Goal: Submit feedback/report problem

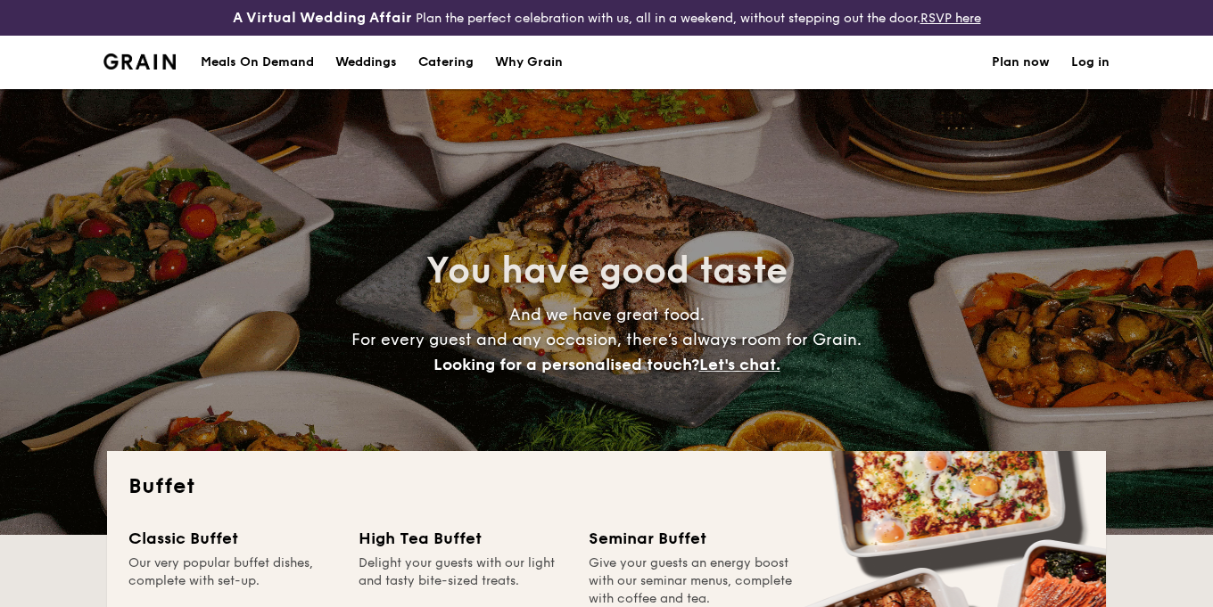
select select
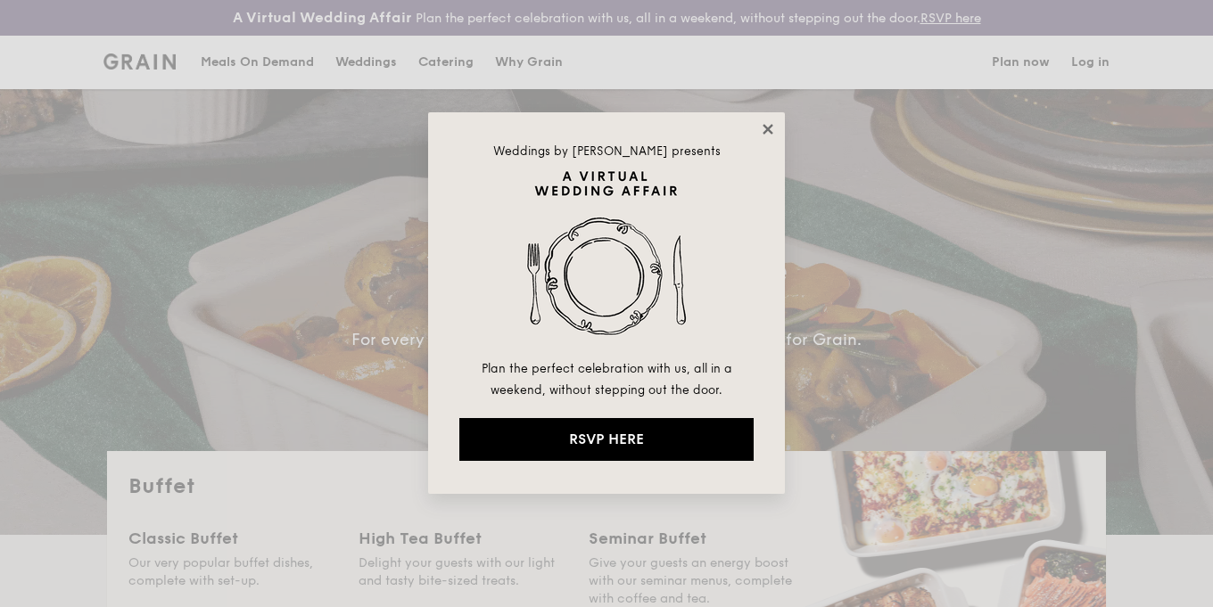
click at [768, 127] on icon at bounding box center [768, 129] width 16 height 16
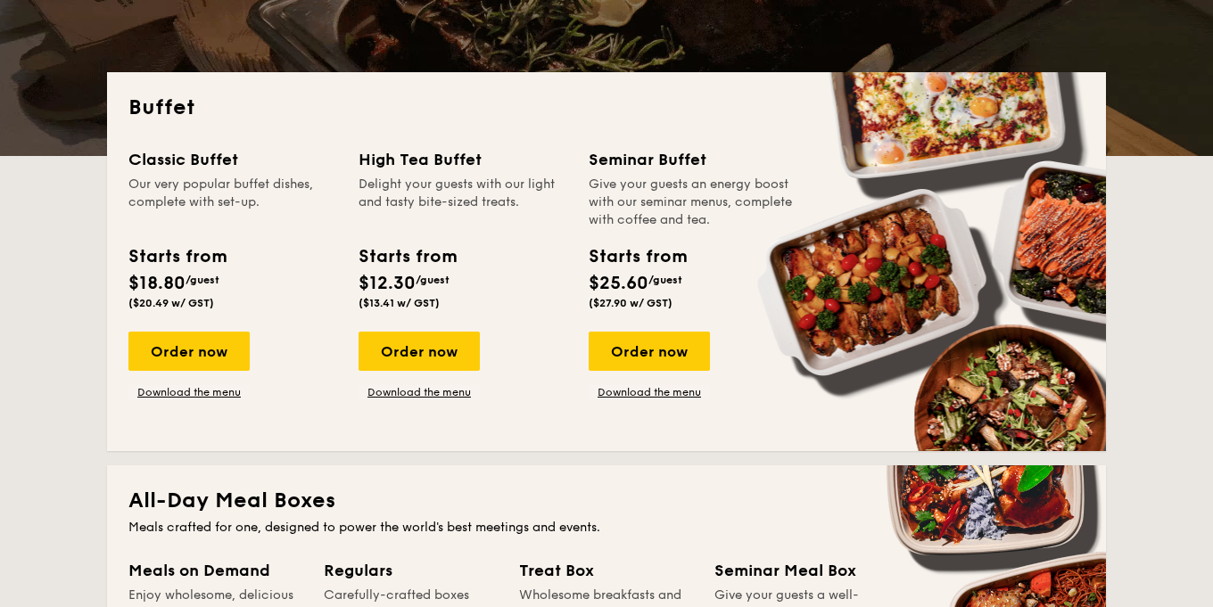
scroll to position [381, 0]
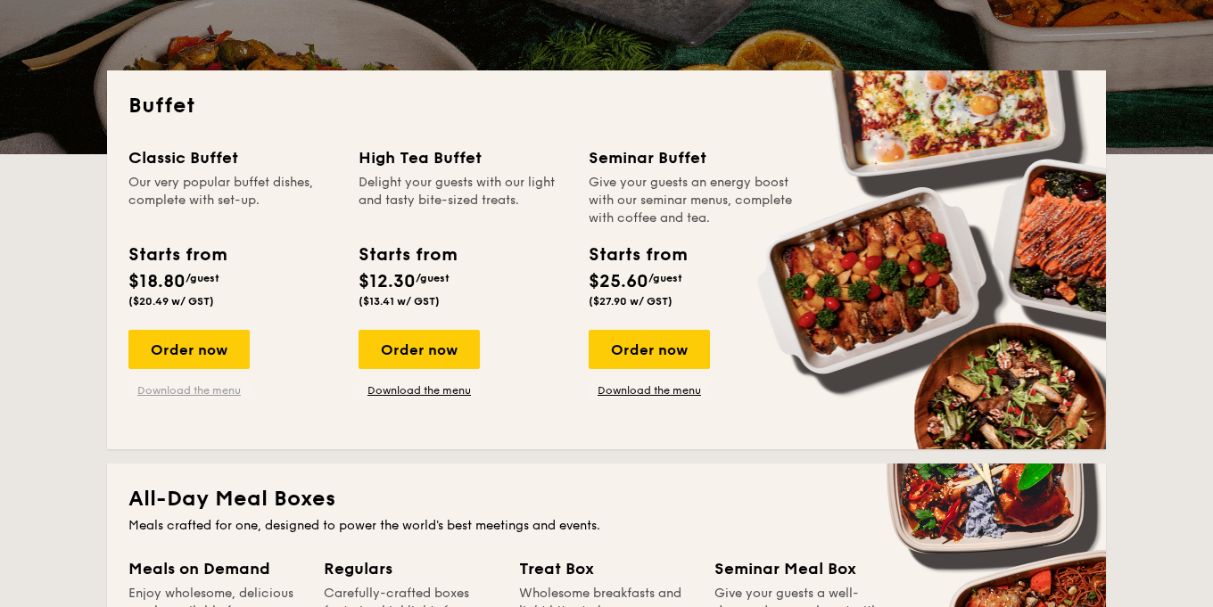
click at [222, 389] on link "Download the menu" at bounding box center [188, 390] width 121 height 14
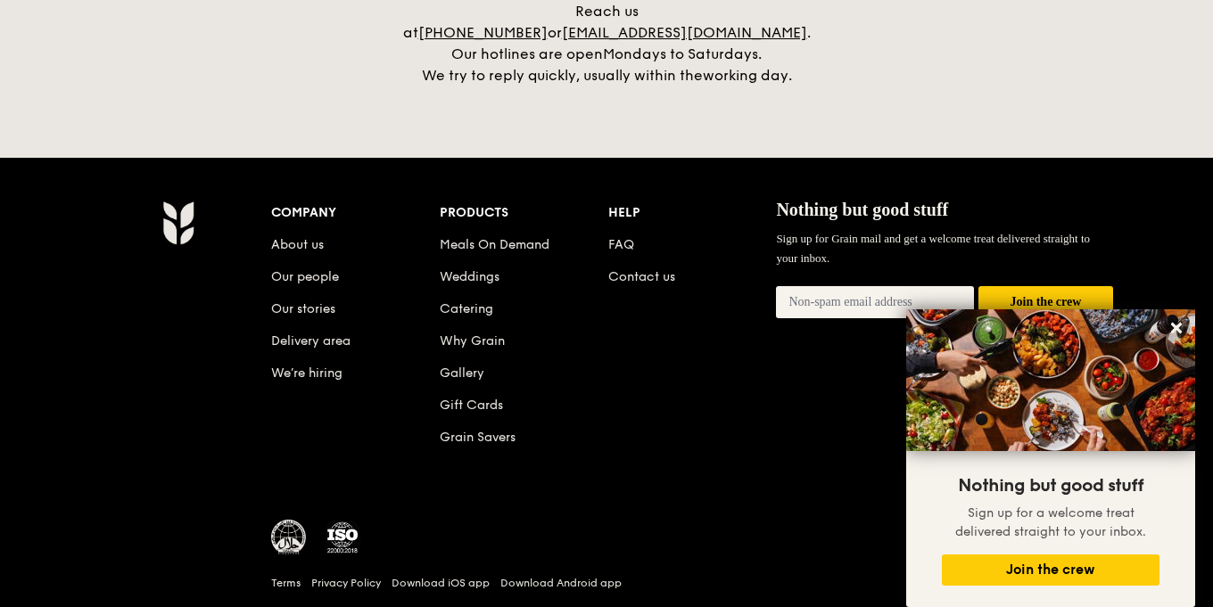
scroll to position [3903, 0]
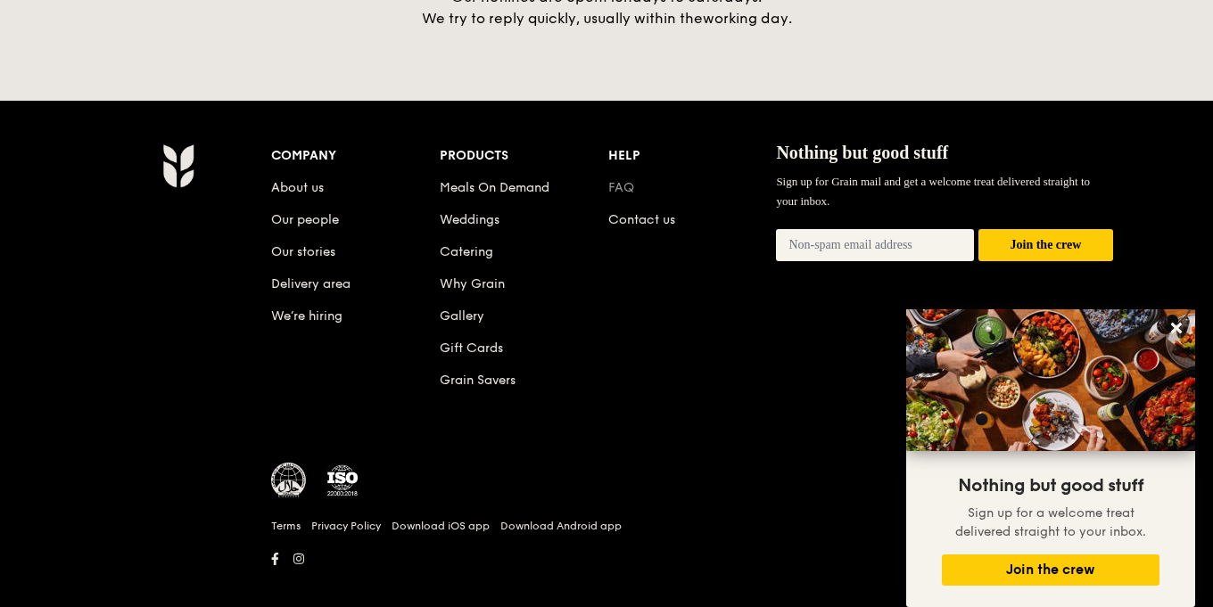
click at [627, 180] on link "FAQ" at bounding box center [621, 187] width 26 height 15
click at [657, 212] on link "Contact us" at bounding box center [641, 219] width 67 height 15
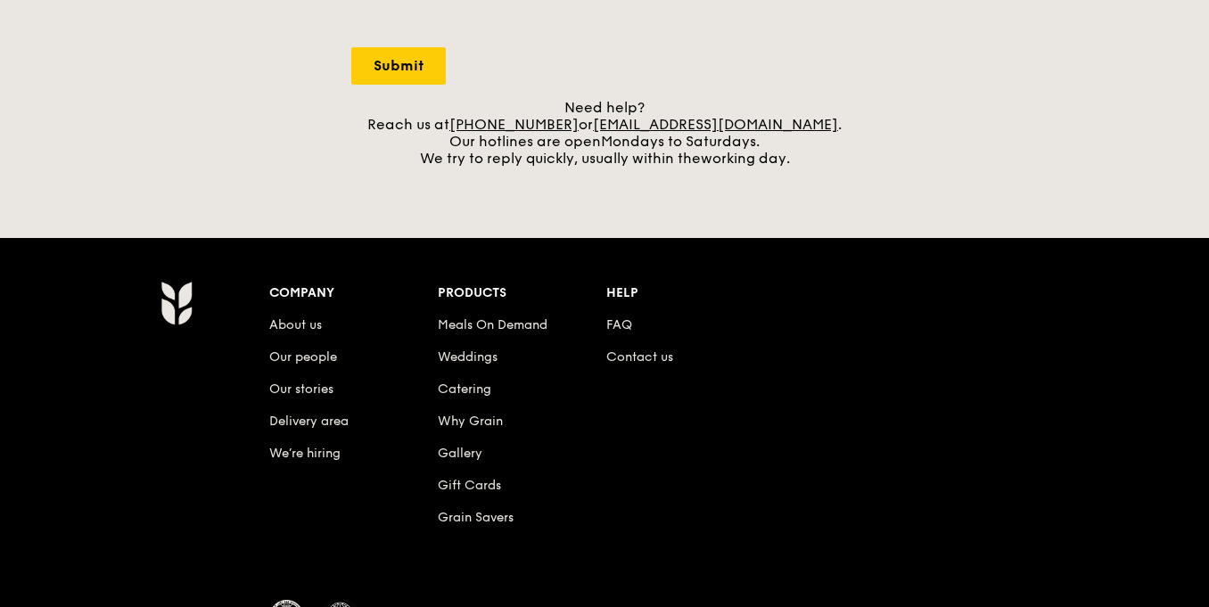
scroll to position [738, 0]
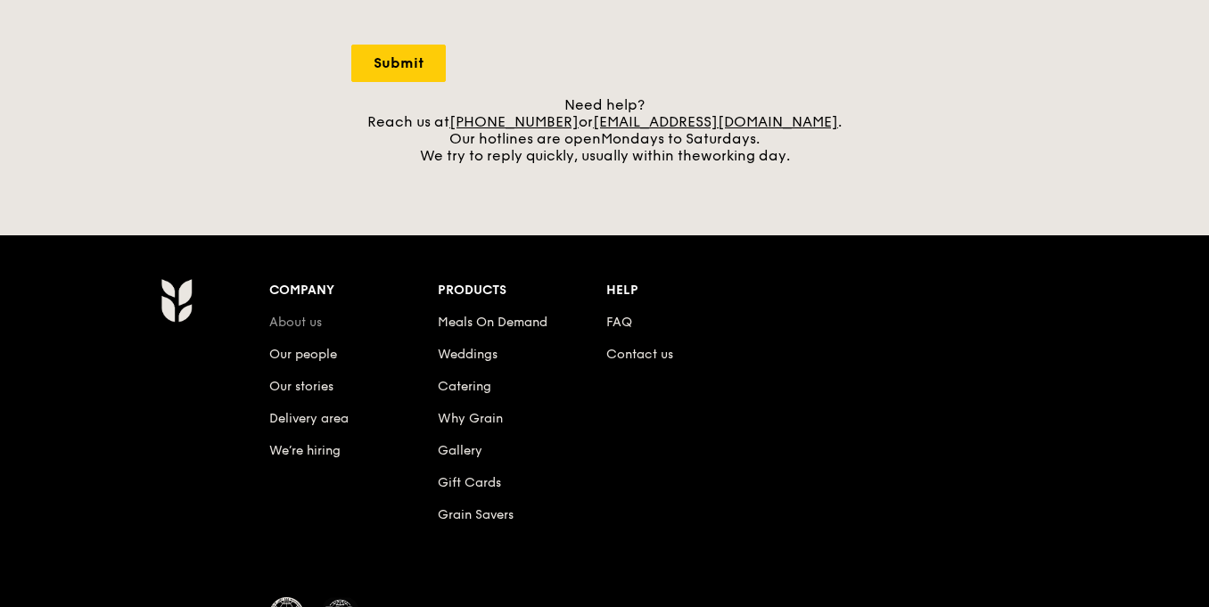
click at [309, 325] on link "About us" at bounding box center [295, 322] width 53 height 15
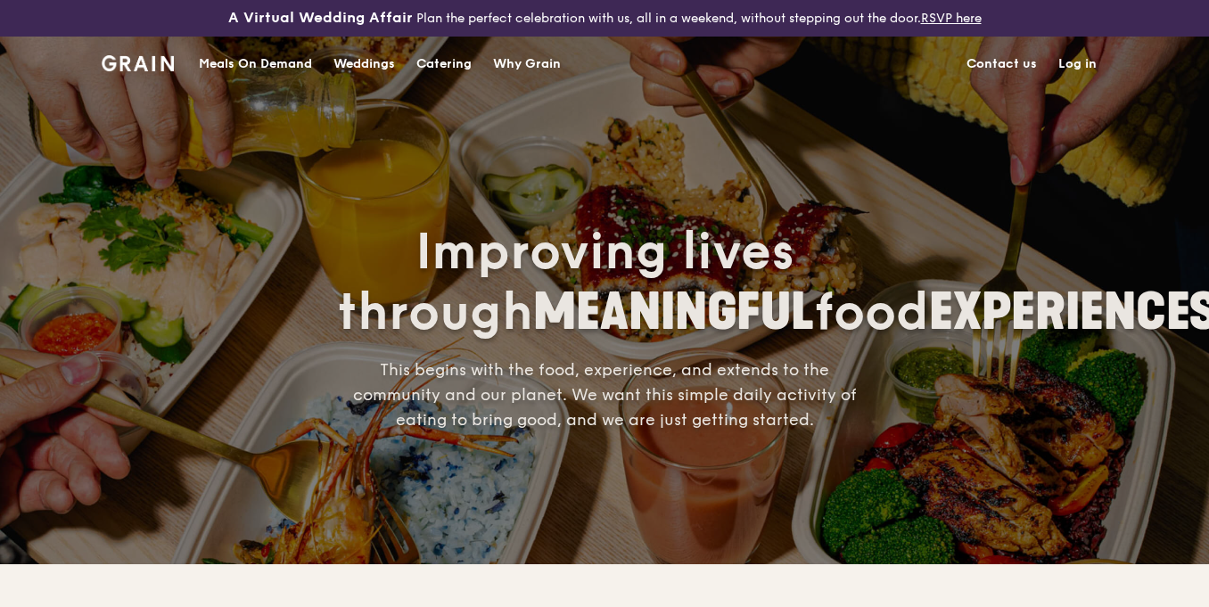
click at [1003, 69] on link "Contact us" at bounding box center [1002, 63] width 92 height 53
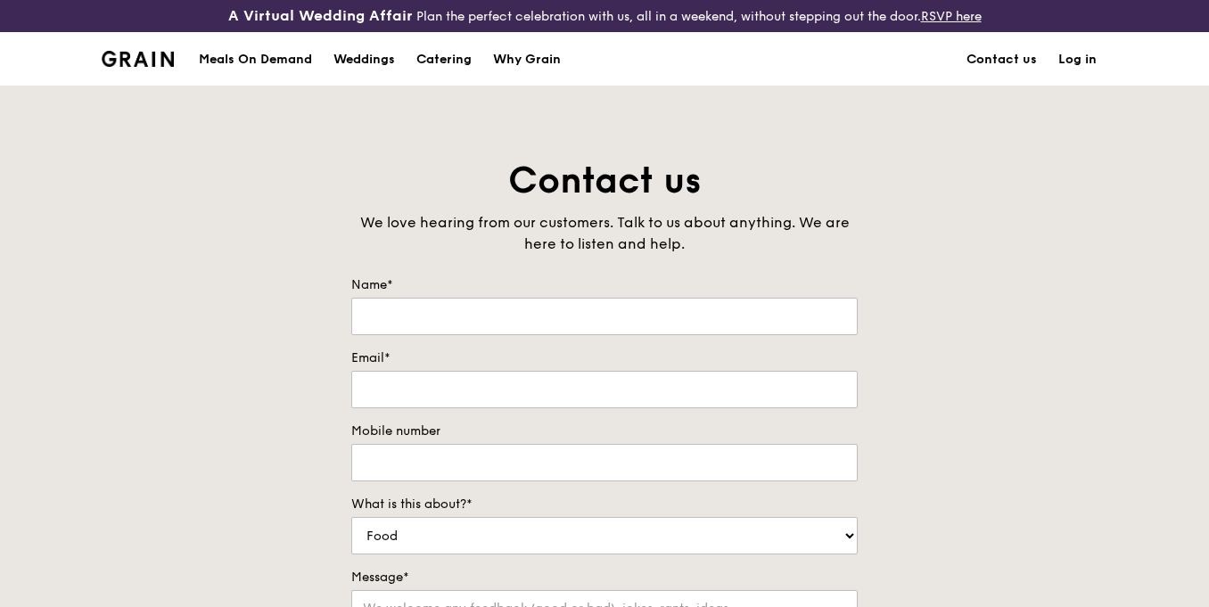
scroll to position [738, 0]
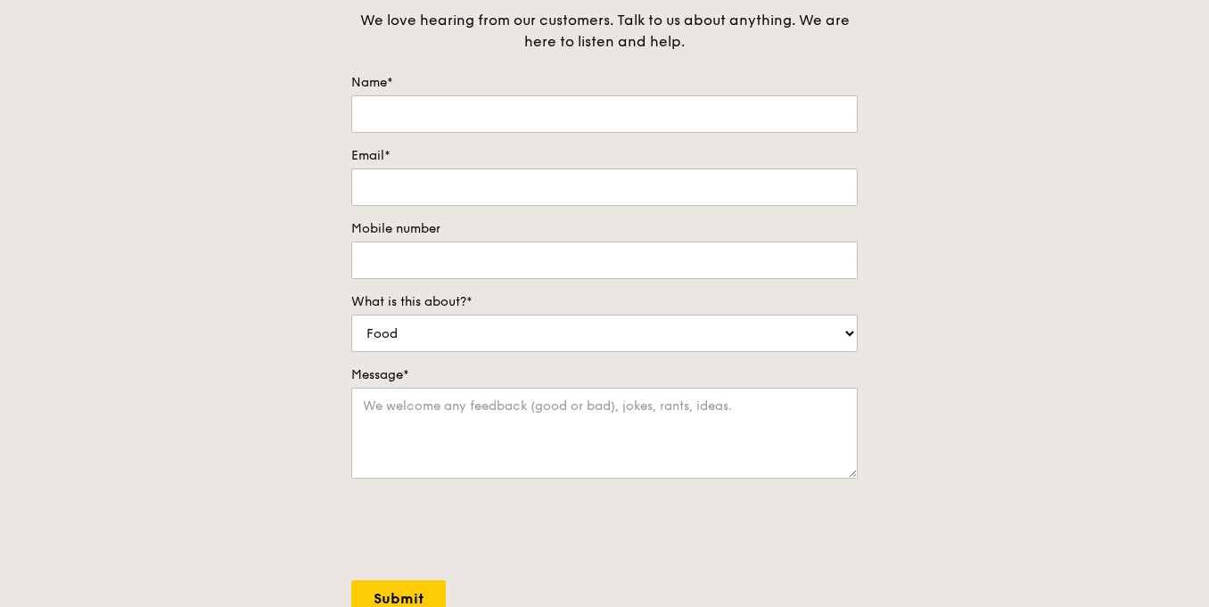
scroll to position [215, 0]
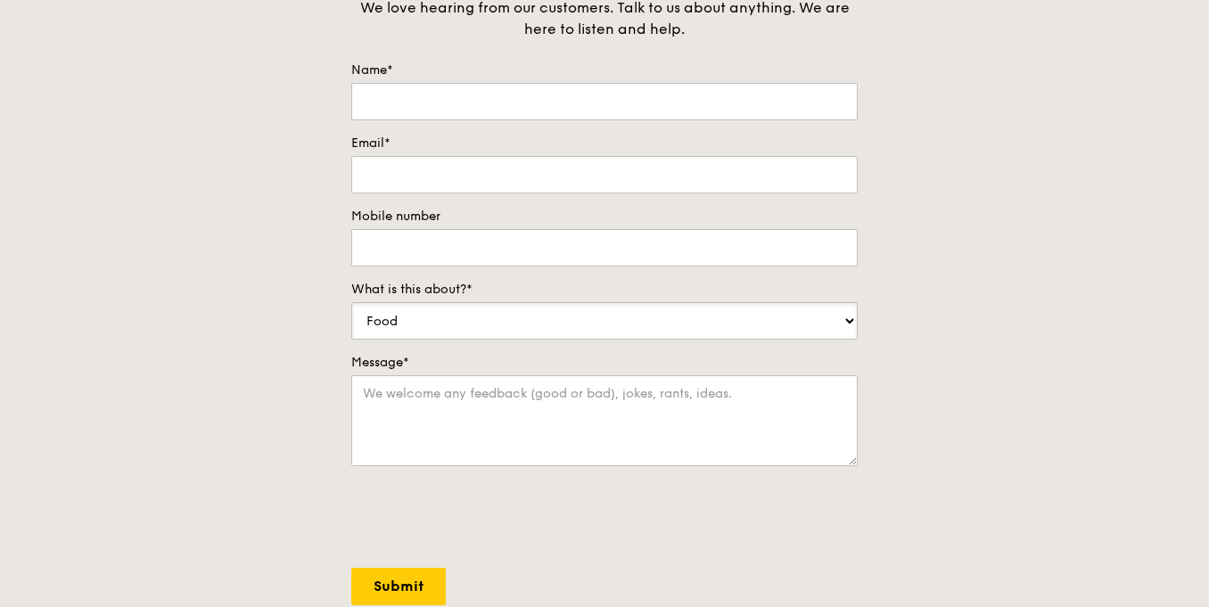
click at [843, 328] on select "Food Service Billing/Payment Catering Others" at bounding box center [604, 320] width 506 height 37
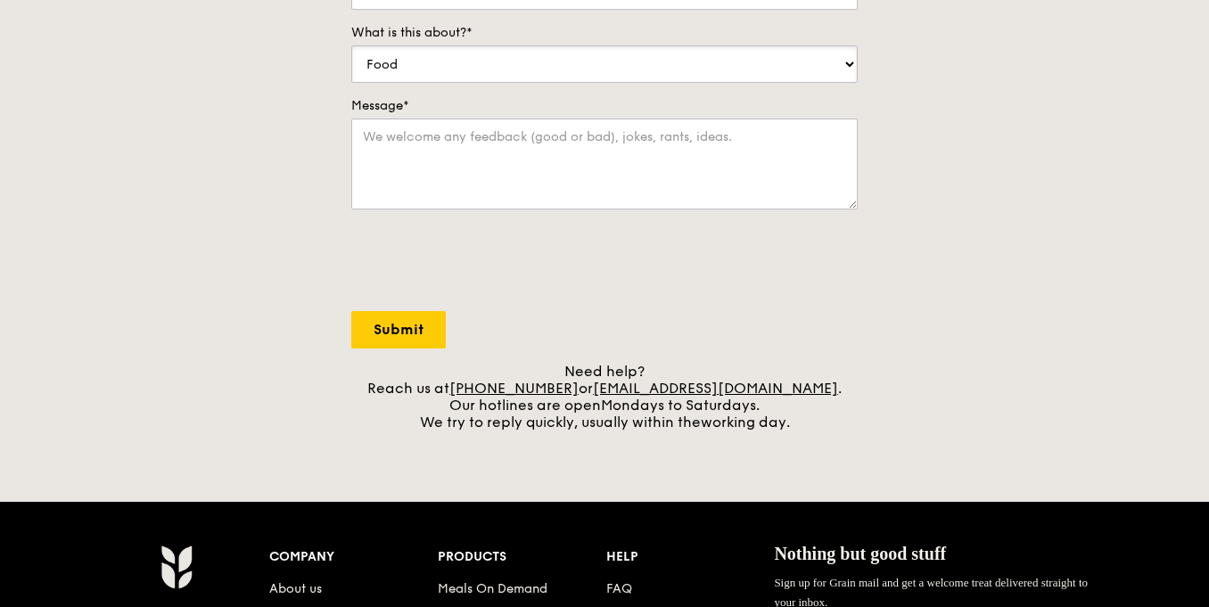
scroll to position [473, 0]
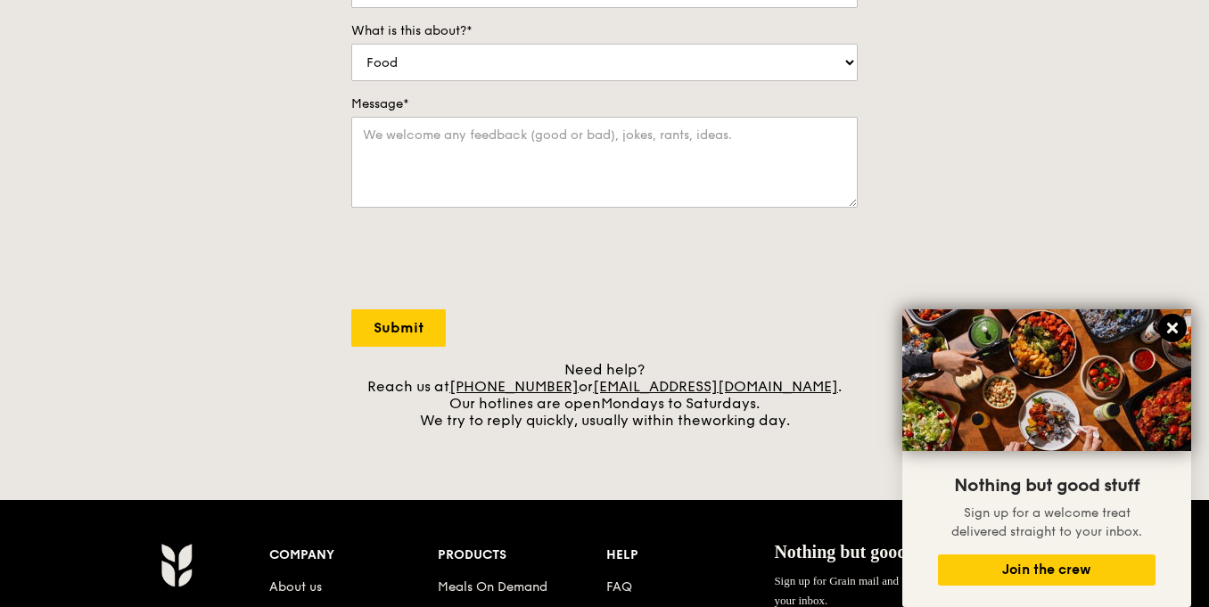
click at [1173, 325] on icon at bounding box center [1172, 328] width 11 height 11
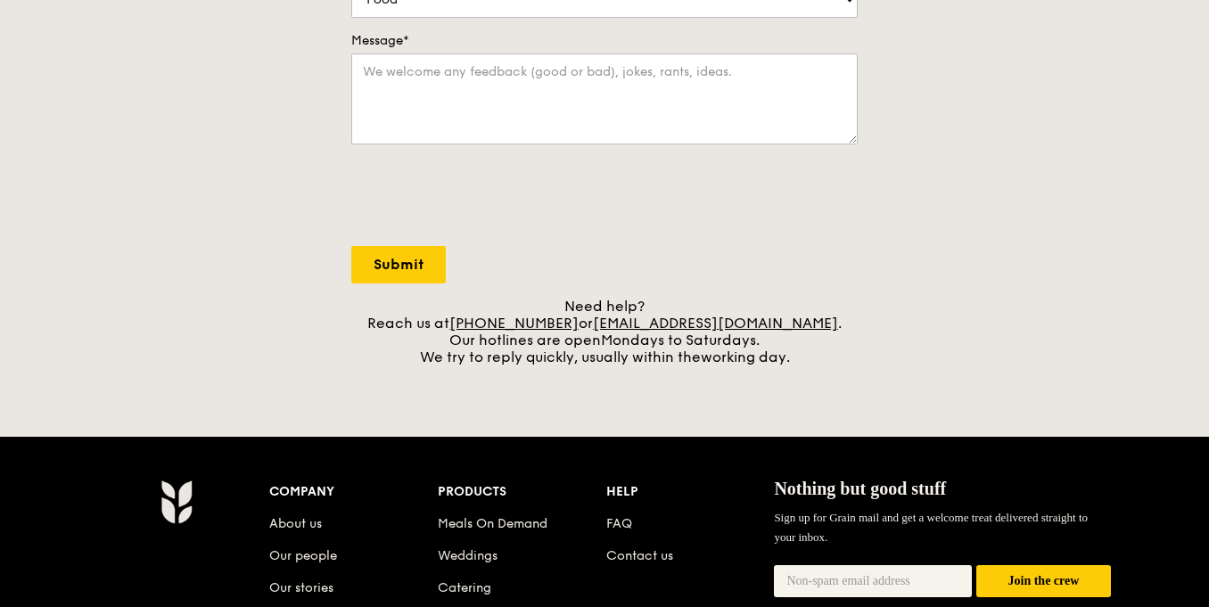
scroll to position [553, 0]
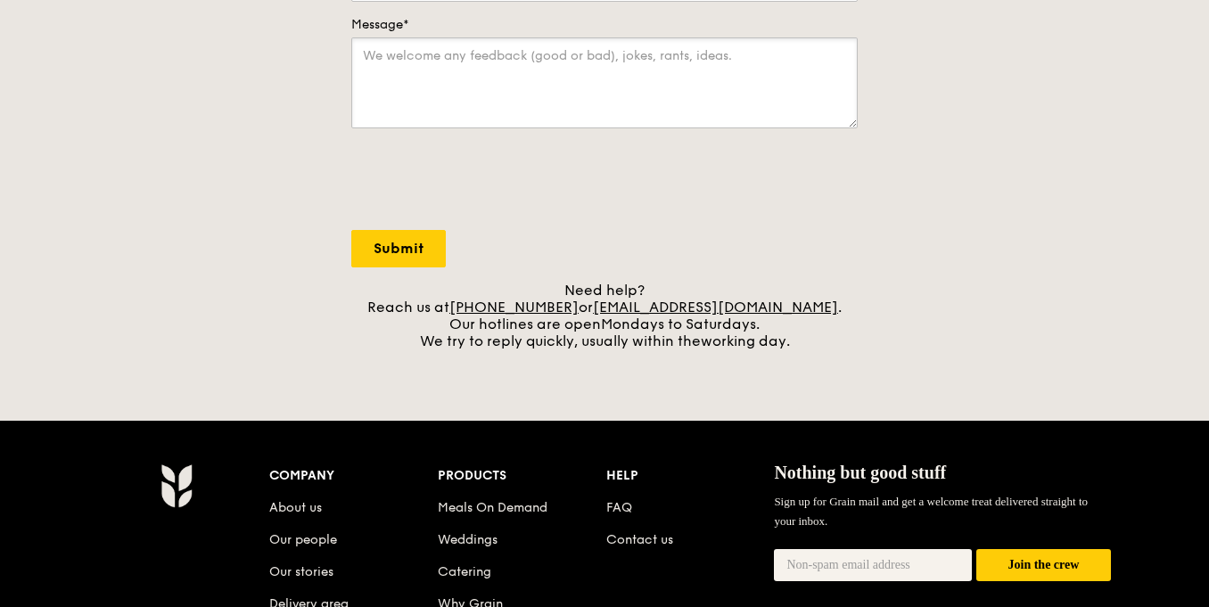
click at [539, 57] on textarea "Message*" at bounding box center [604, 82] width 506 height 91
paste textarea "Lo [Ipsumdolo’s Amet], C’a Elit sedd Eiusmo Temporinc — u labor etdolo magnaali…"
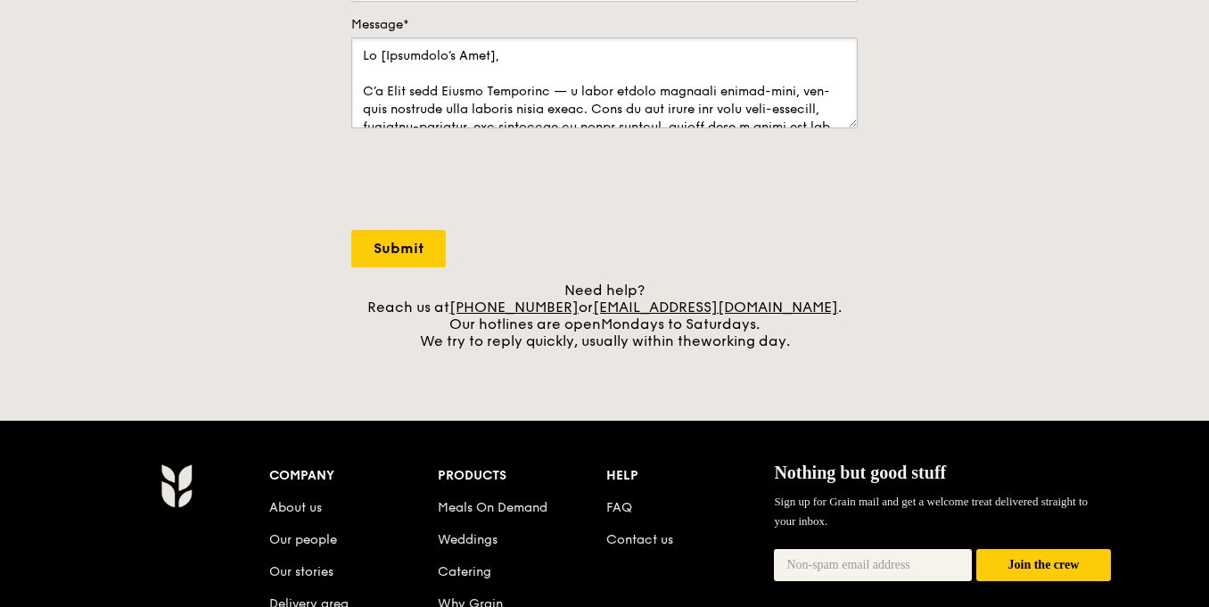
scroll to position [536, 0]
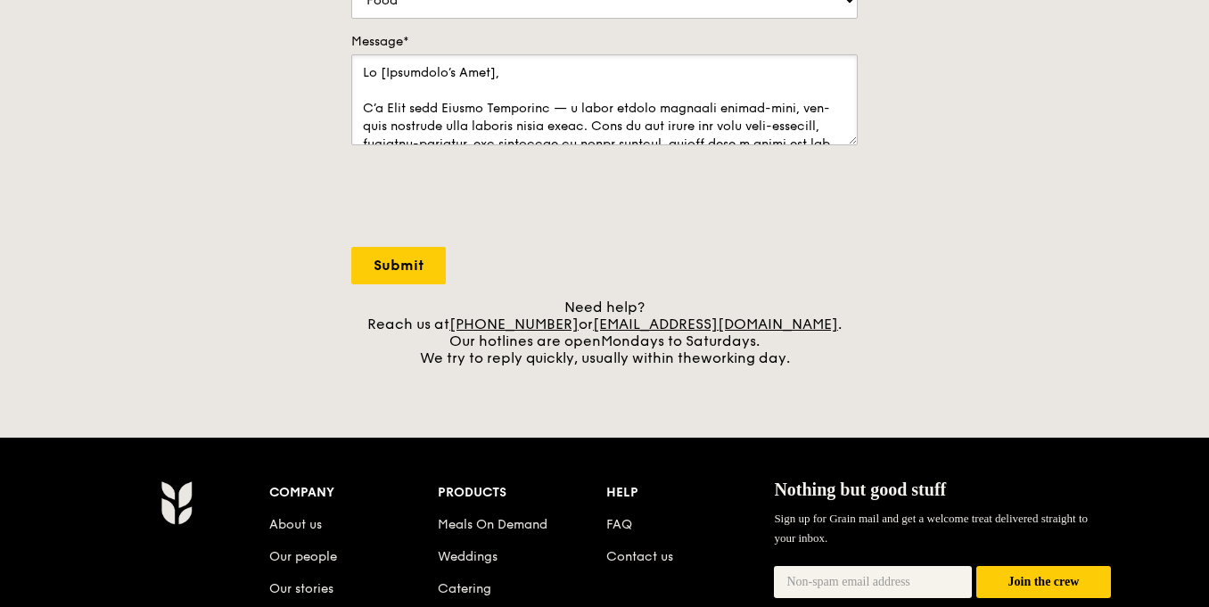
click at [495, 72] on textarea "Message*" at bounding box center [604, 99] width 506 height 91
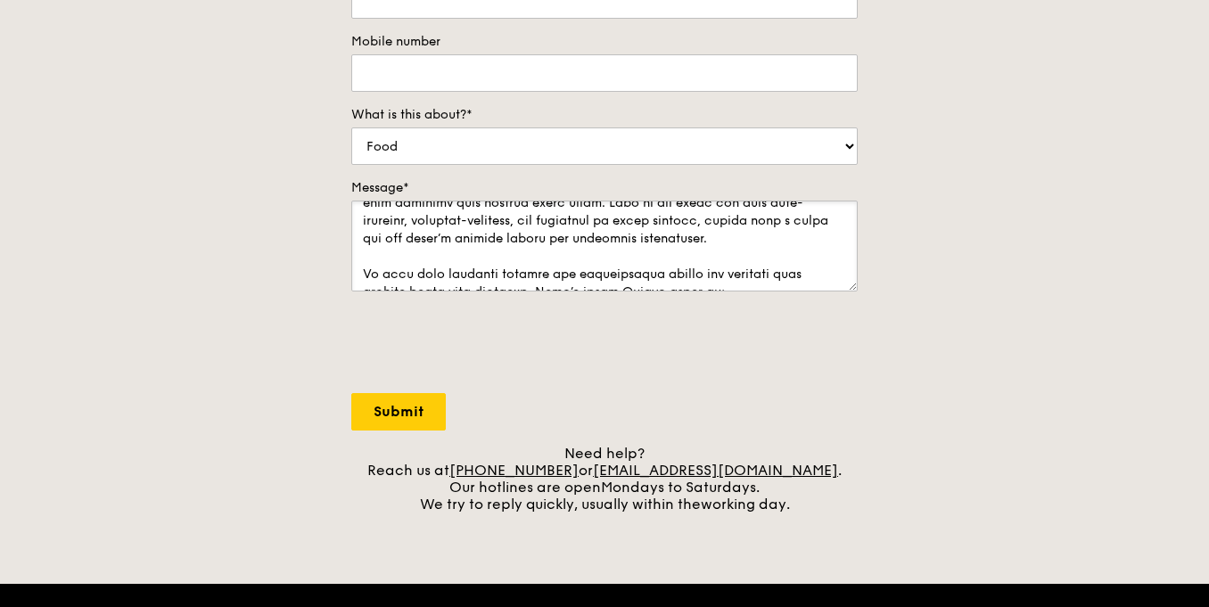
scroll to position [101, 0]
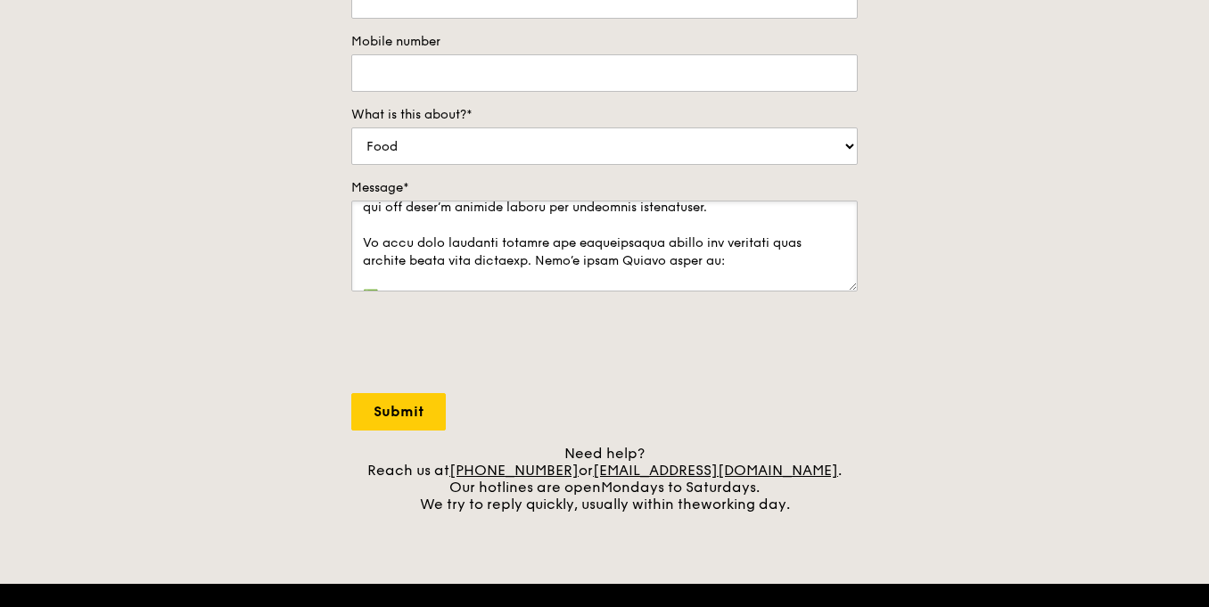
drag, startPoint x: 481, startPoint y: 259, endPoint x: 365, endPoint y: 234, distance: 119.4
click at [365, 234] on textarea "Message*" at bounding box center [604, 246] width 506 height 91
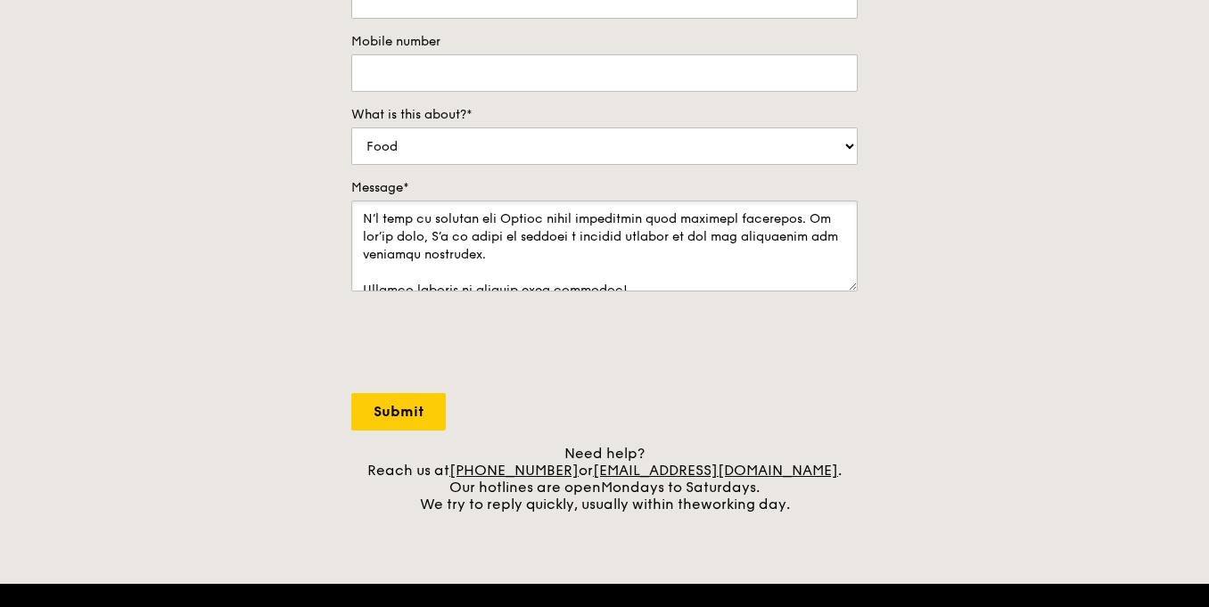
scroll to position [410, 0]
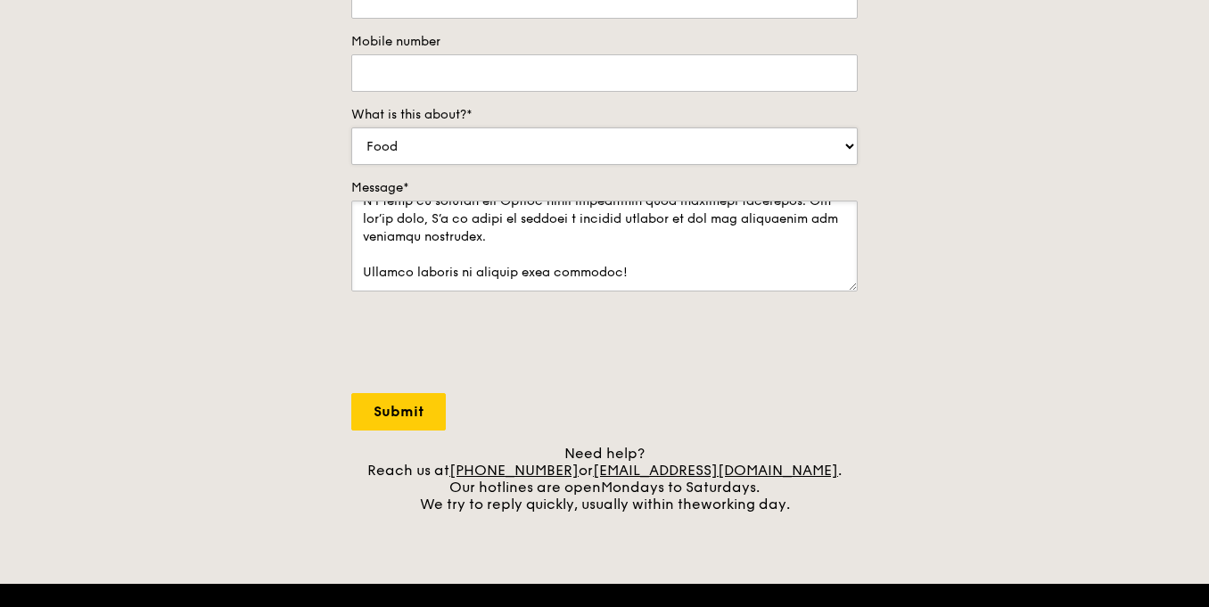
type textarea "Lo Ipsum, D’s Amet cons Adipis Elitseddo — e tempo incidi utlabore etdolo-magn,…"
click at [491, 152] on select "Food Service Billing/Payment Catering Others" at bounding box center [604, 146] width 506 height 37
select select "Catering"
click at [542, 75] on input "Mobile number" at bounding box center [604, 72] width 506 height 37
type input "9"
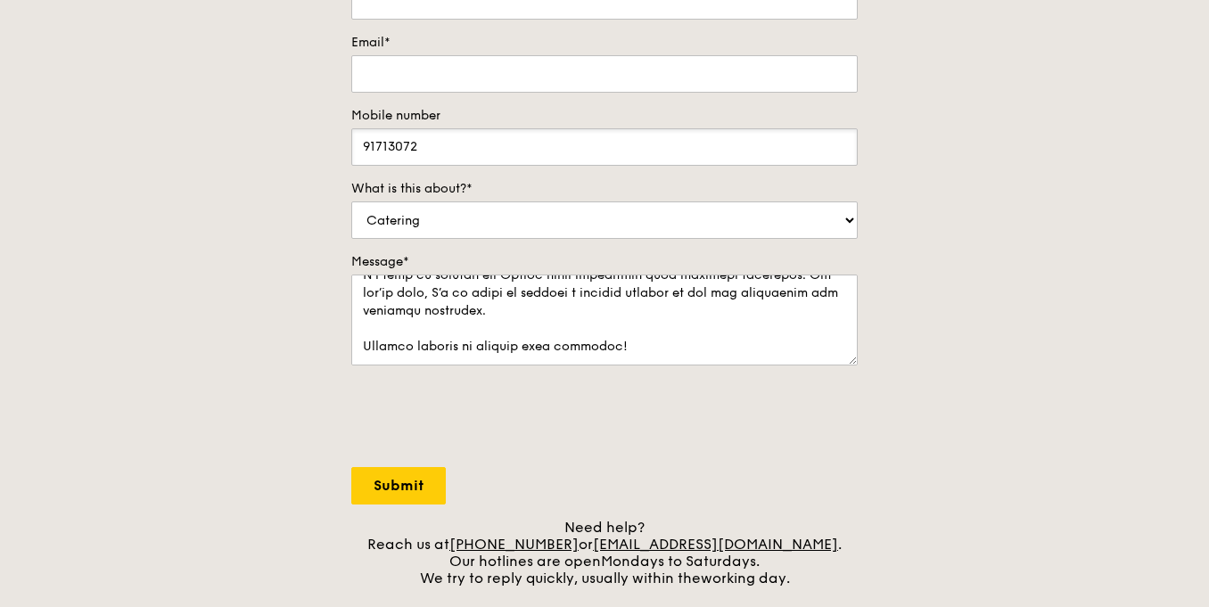
scroll to position [312, 0]
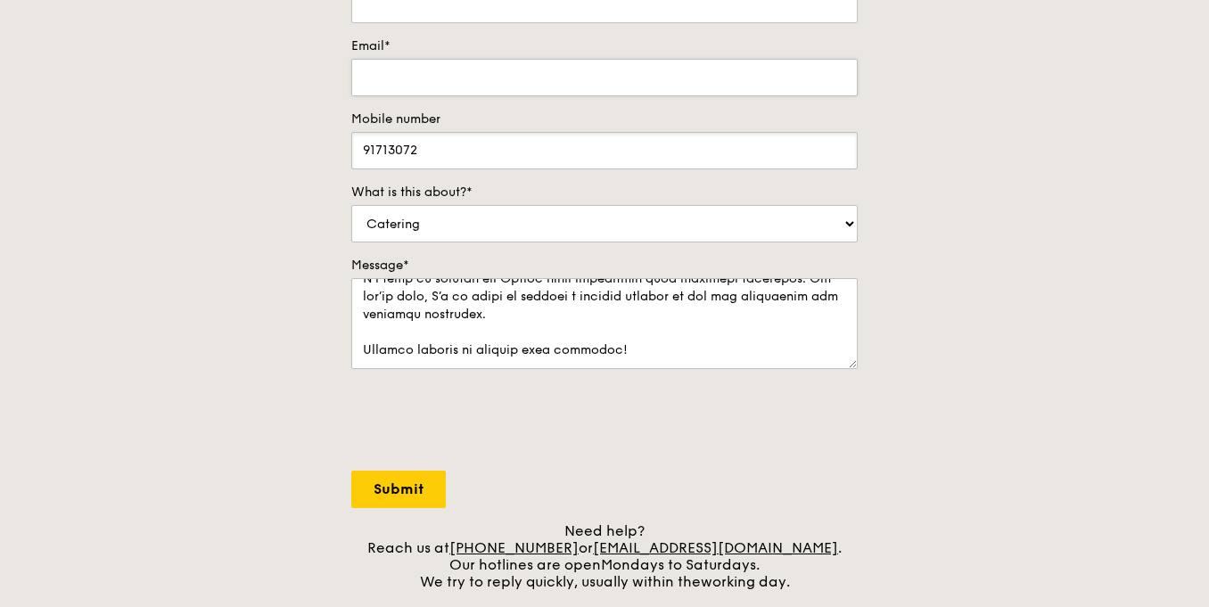
type input "91713072"
click at [595, 85] on input "Email*" at bounding box center [604, 77] width 506 height 37
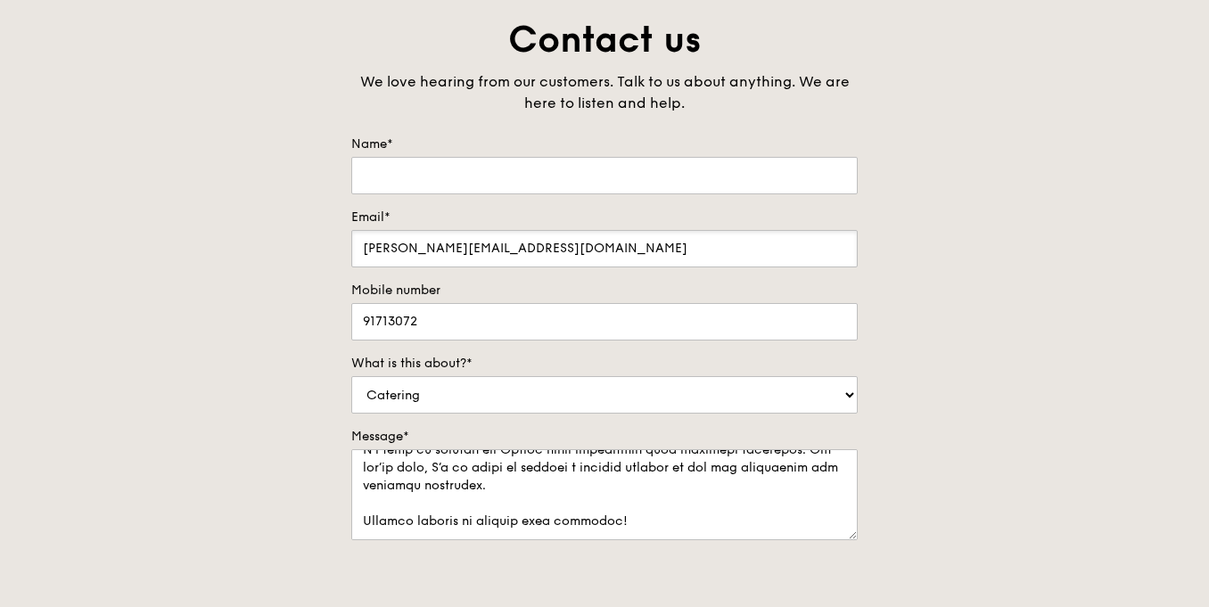
scroll to position [131, 0]
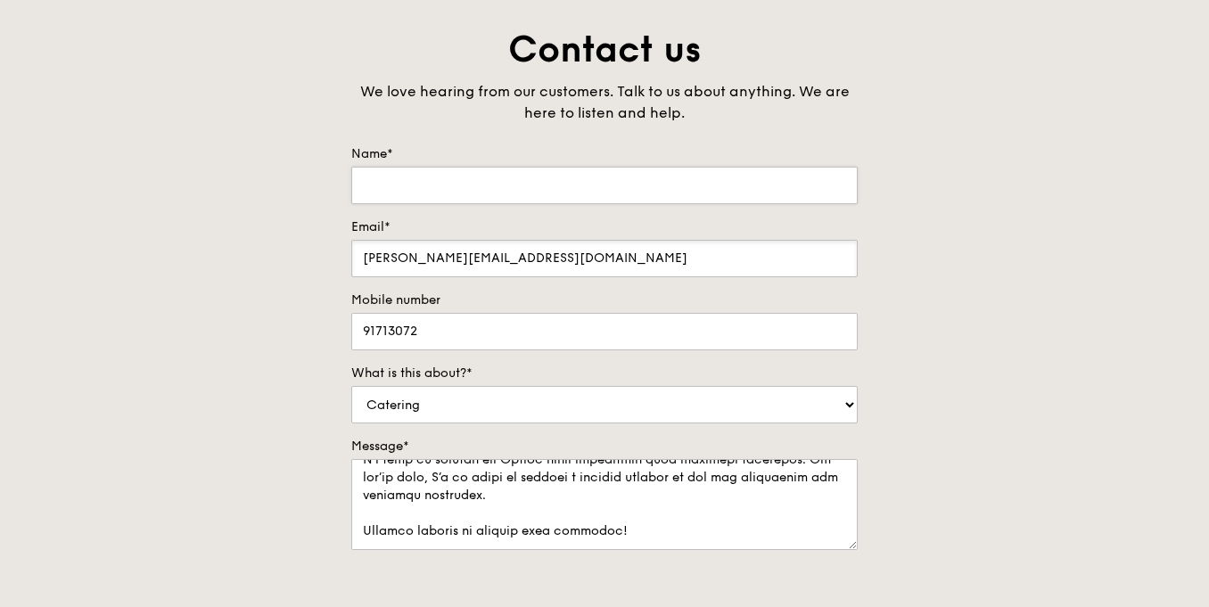
type input "joey.peh@ponte-group.com"
click at [650, 187] on input "Name*" at bounding box center [604, 185] width 506 height 37
type input "Joey"
click at [674, 422] on select "Food Service Billing/Payment Catering Others" at bounding box center [604, 404] width 506 height 37
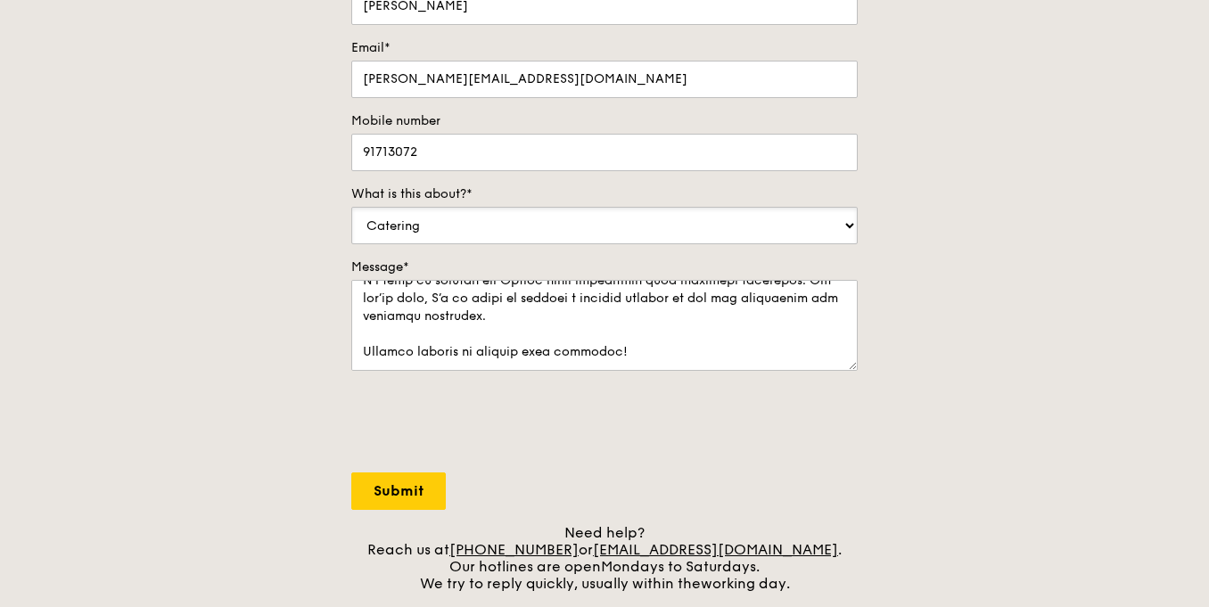
scroll to position [352, 0]
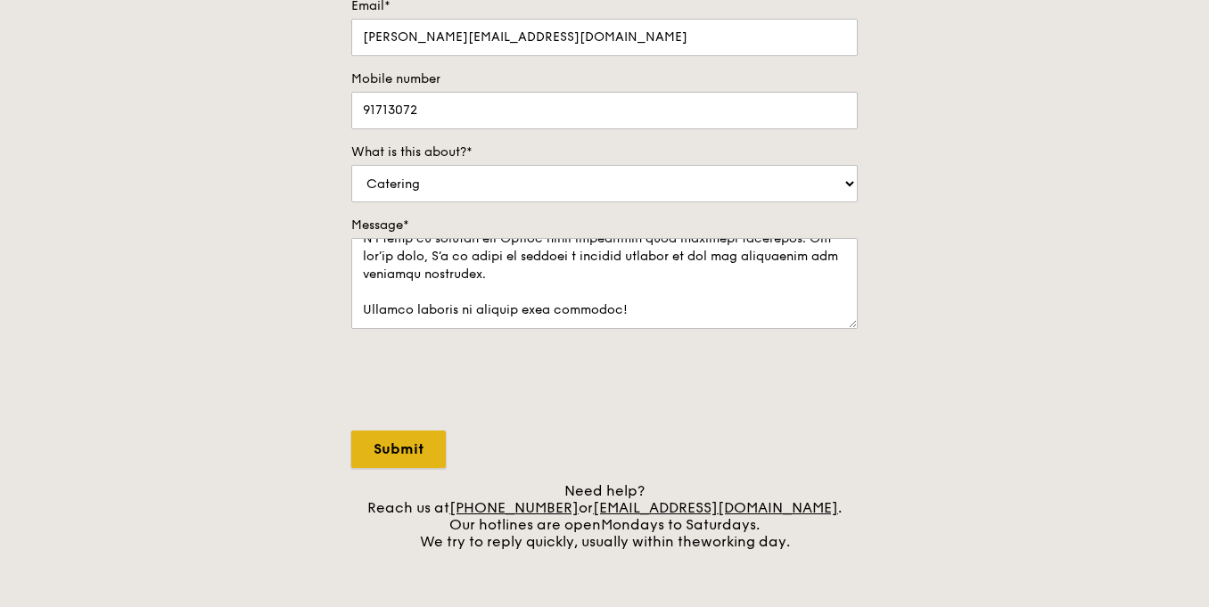
click at [390, 450] on input "Submit" at bounding box center [398, 449] width 95 height 37
select select "Food"
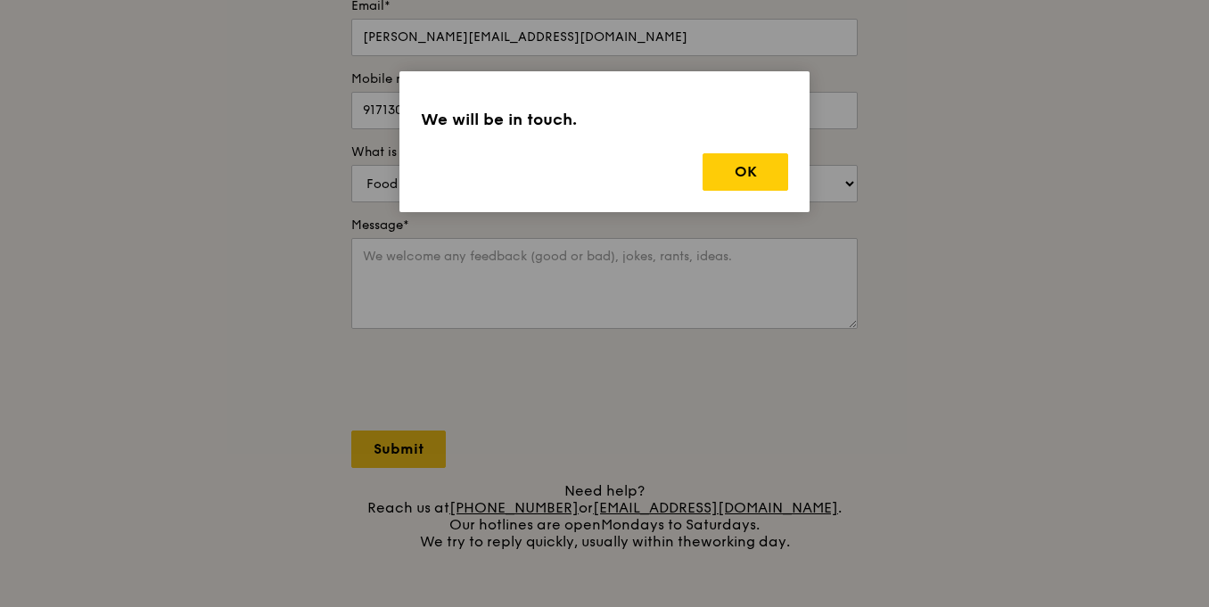
scroll to position [0, 0]
click at [744, 172] on button "OK" at bounding box center [746, 171] width 86 height 37
